Goal: Check status: Check status

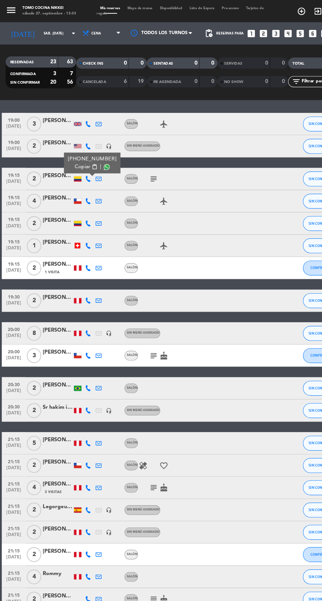
scroll to position [20, 0]
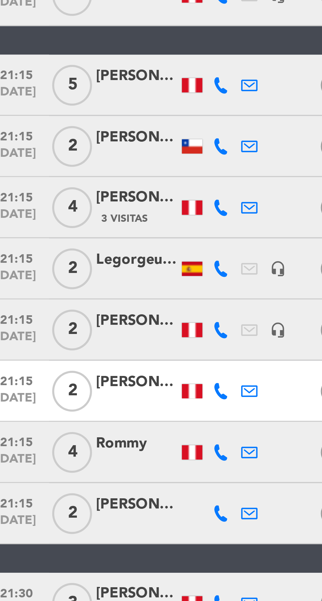
click at [79, 392] on icon at bounding box center [77, 390] width 5 height 5
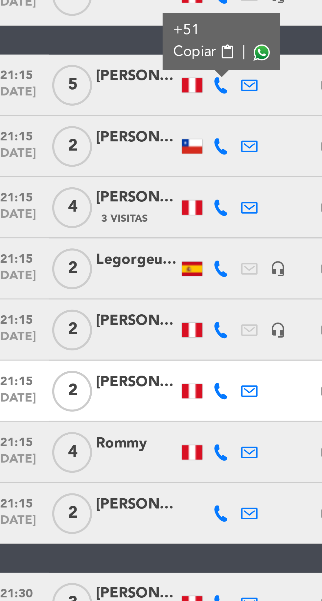
click at [91, 380] on span at bounding box center [90, 379] width 5 height 5
click at [77, 471] on icon at bounding box center [77, 469] width 5 height 5
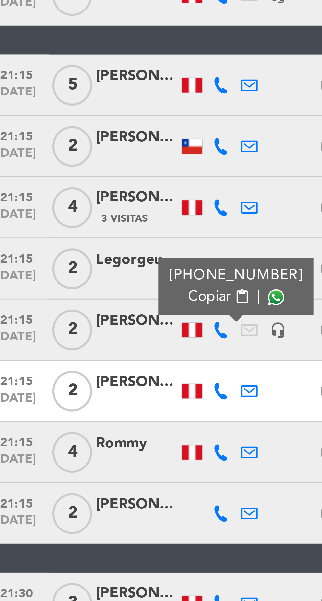
click at [93, 460] on span at bounding box center [95, 458] width 5 height 5
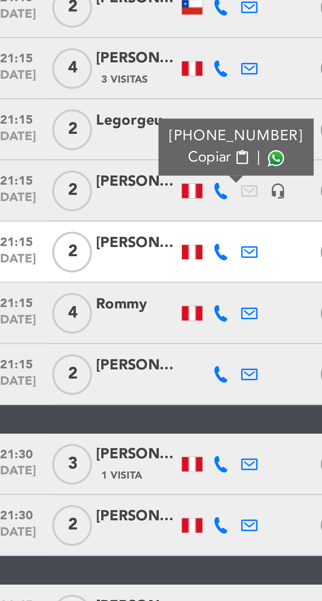
scroll to position [6, 0]
click at [79, 506] on icon at bounding box center [77, 508] width 5 height 5
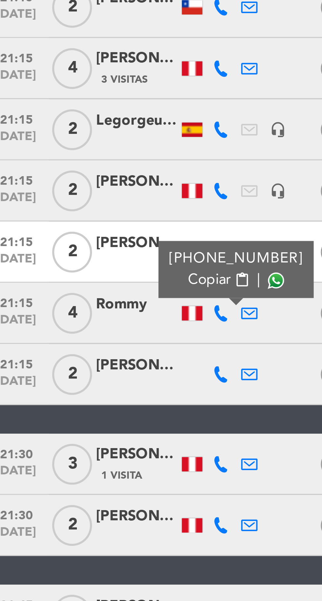
click at [93, 496] on span at bounding box center [95, 498] width 5 height 5
click at [79, 526] on icon at bounding box center [77, 528] width 5 height 5
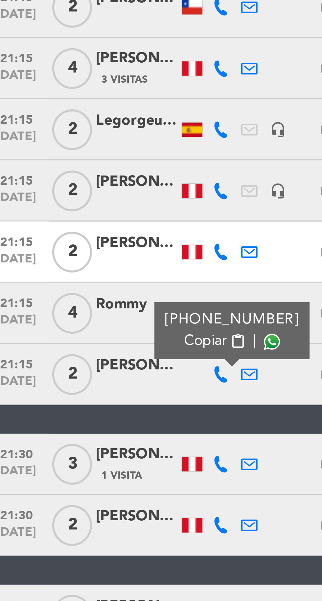
scroll to position [45, 0]
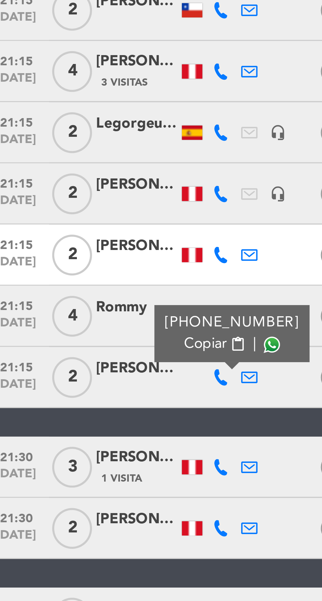
click at [85, 555] on icon at bounding box center [86, 557] width 5 height 5
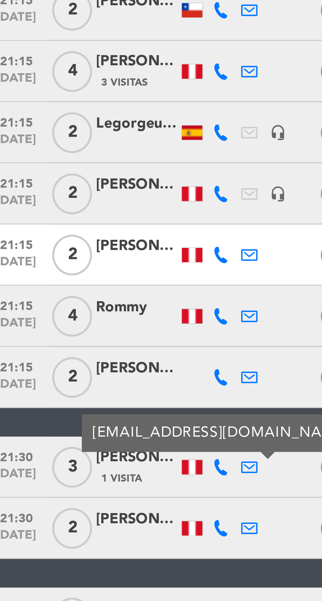
click at [76, 555] on icon at bounding box center [77, 557] width 5 height 5
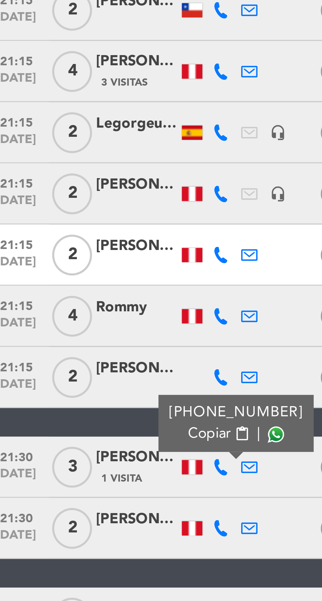
click at [93, 544] on span at bounding box center [95, 546] width 5 height 5
click at [79, 574] on icon at bounding box center [77, 576] width 5 height 5
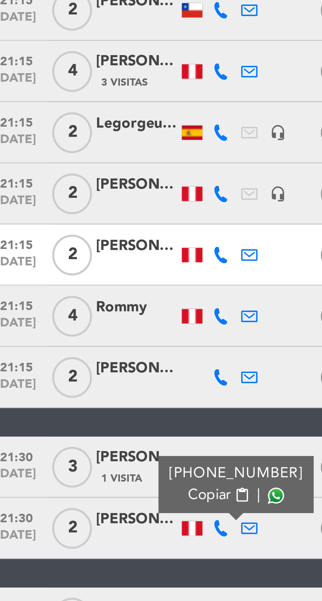
click at [93, 564] on span at bounding box center [95, 566] width 5 height 5
click at [79, 601] on icon at bounding box center [77, 605] width 5 height 5
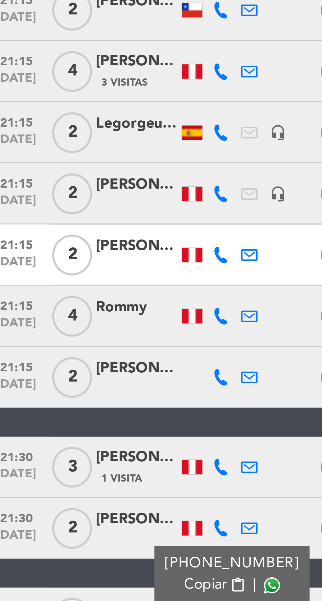
click at [92, 593] on span at bounding box center [94, 595] width 5 height 5
